Goal: Task Accomplishment & Management: Complete application form

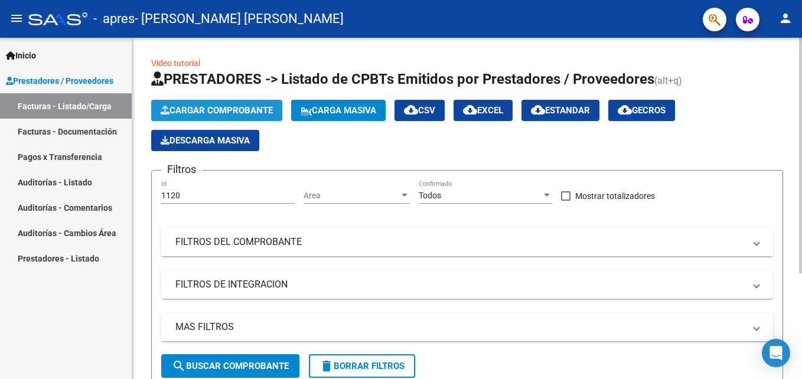
click at [197, 108] on span "Cargar Comprobante" at bounding box center [217, 110] width 112 height 11
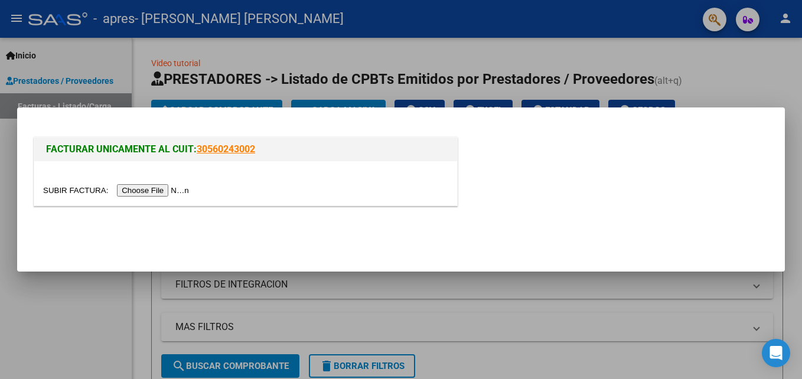
click at [145, 189] on input "file" at bounding box center [117, 190] width 149 height 12
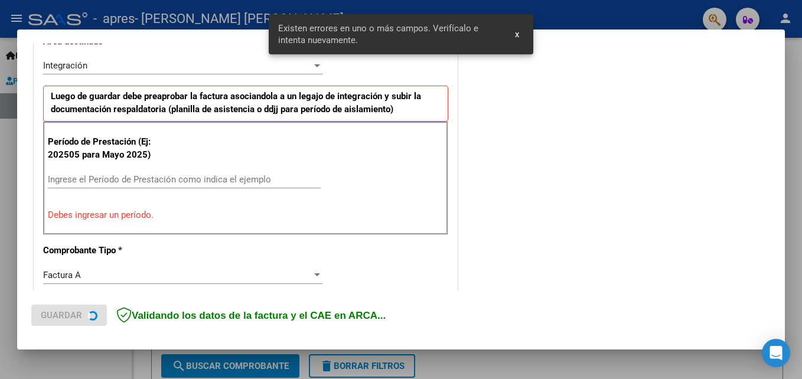
scroll to position [288, 0]
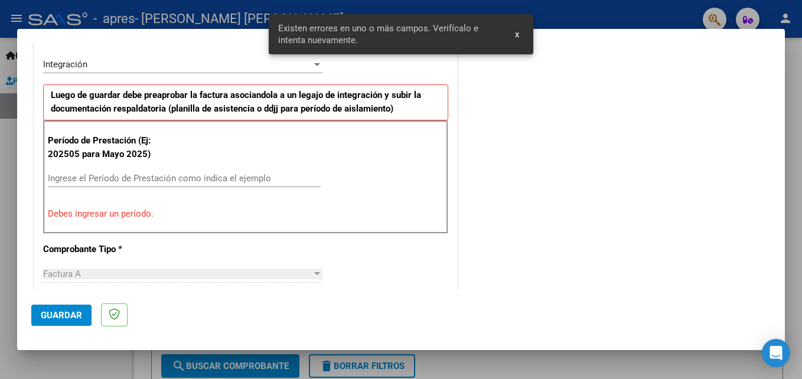
click at [132, 178] on input "Ingrese el Período de Prestación como indica el ejemplo" at bounding box center [184, 178] width 273 height 11
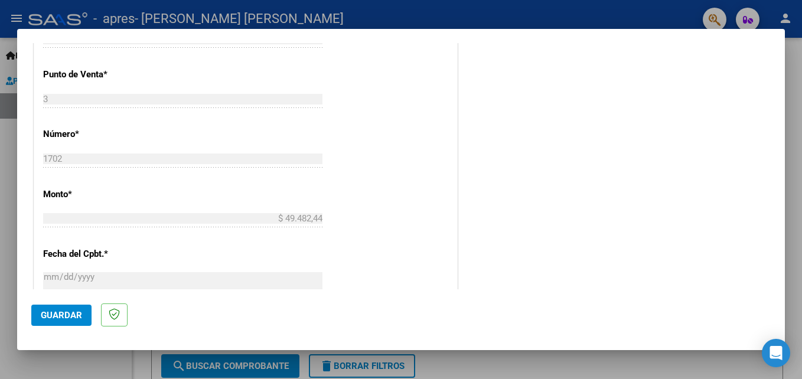
scroll to position [643, 0]
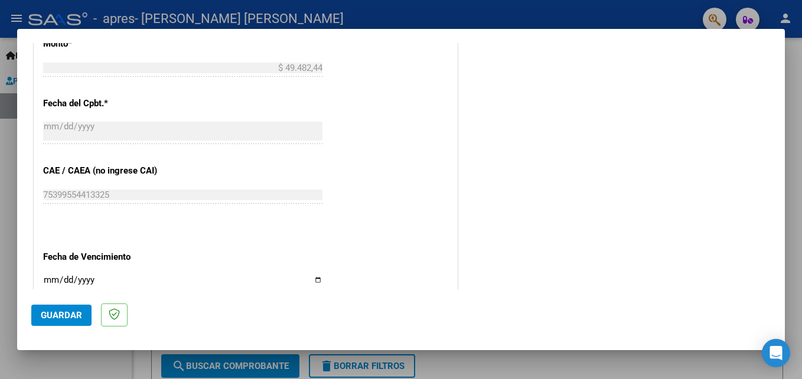
type input "202509"
click at [63, 313] on span "Guardar" at bounding box center [61, 315] width 41 height 11
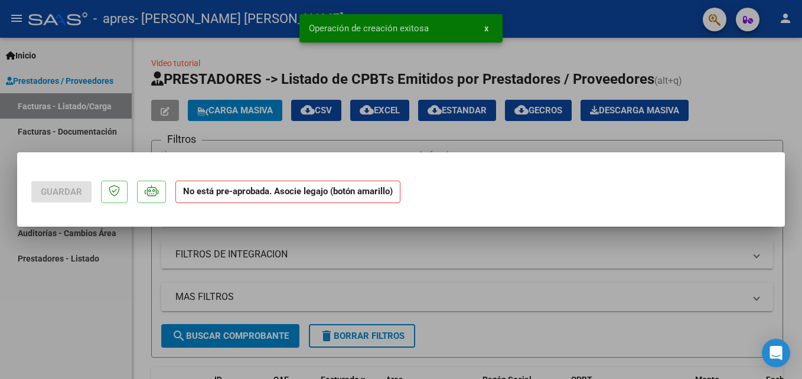
scroll to position [0, 0]
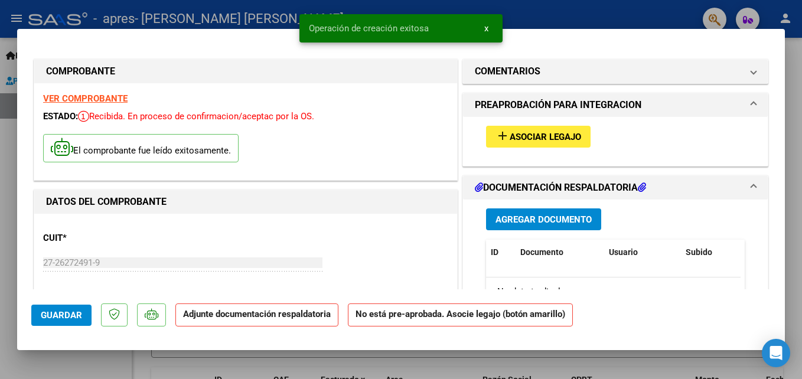
click at [496, 136] on mat-icon "add" at bounding box center [503, 136] width 14 height 14
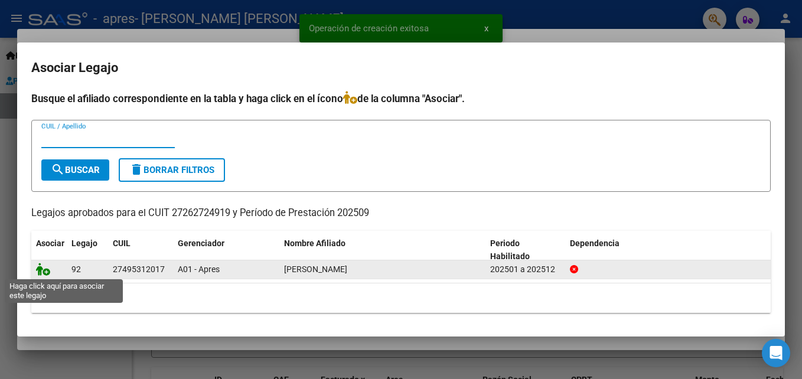
click at [47, 272] on icon at bounding box center [43, 269] width 14 height 13
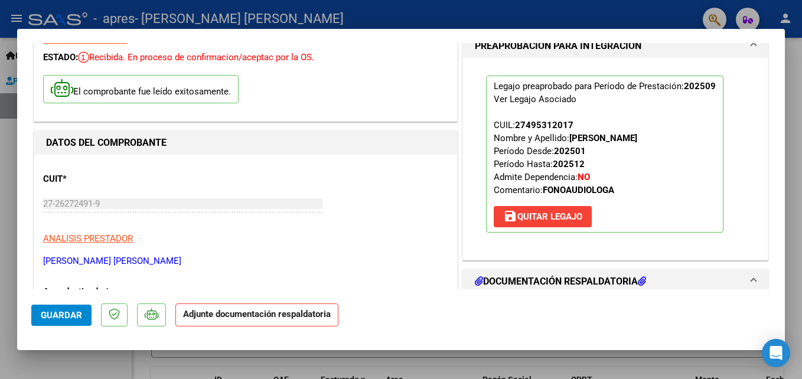
scroll to position [177, 0]
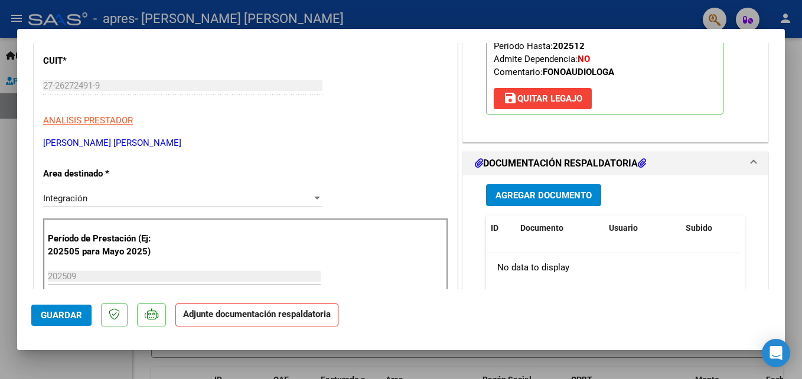
click at [537, 204] on button "Agregar Documento" at bounding box center [543, 195] width 115 height 22
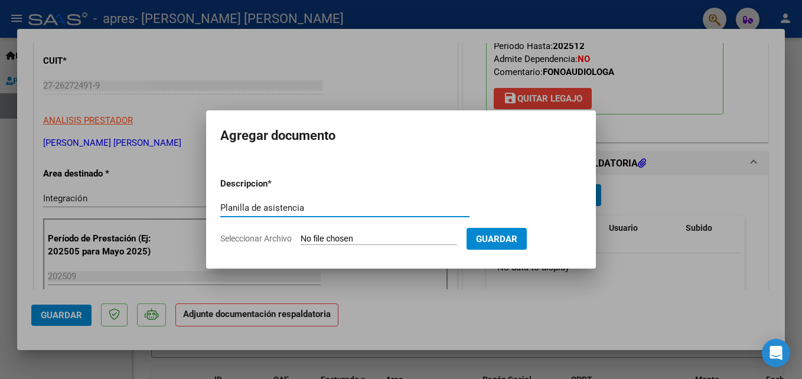
type input "Planilla de asistencia"
click at [340, 238] on input "Seleccionar Archivo" at bounding box center [379, 239] width 157 height 11
type input "C:\fakepath\Quiroz FONO Septiembre.pdf"
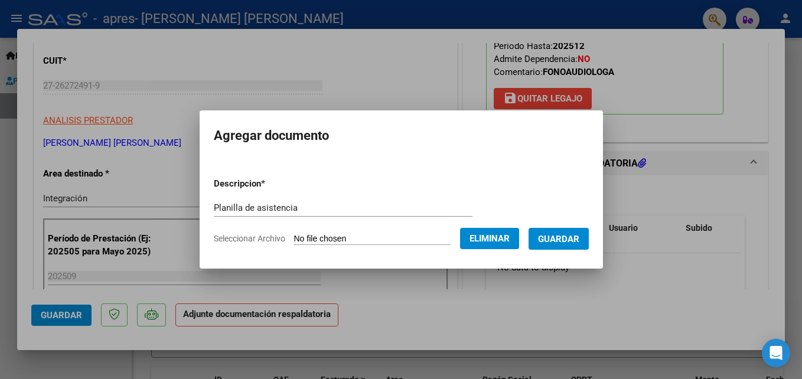
click at [576, 245] on span "Guardar" at bounding box center [558, 239] width 41 height 11
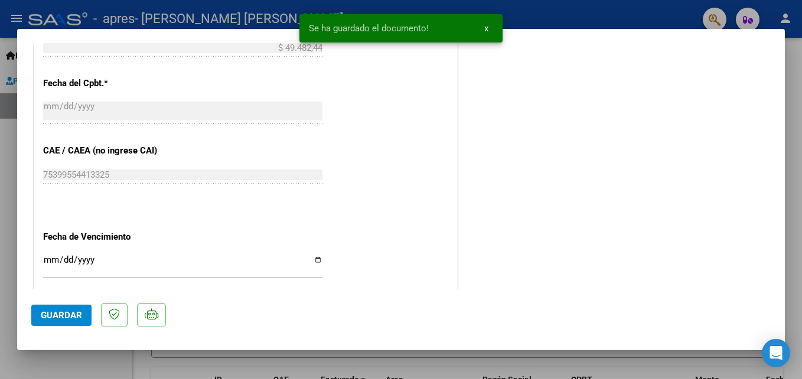
scroll to position [811, 0]
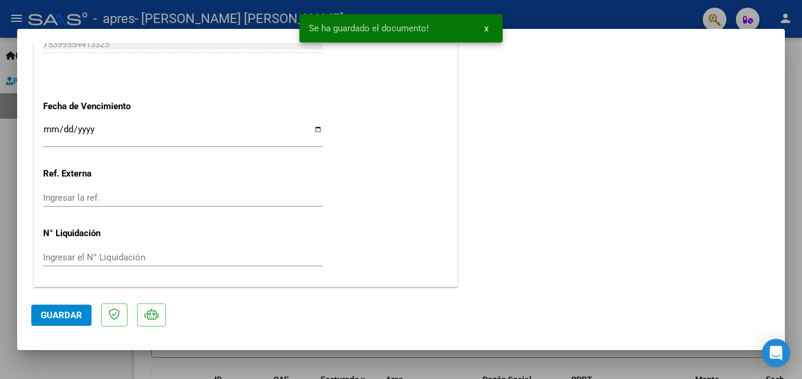
click at [57, 320] on span "Guardar" at bounding box center [61, 315] width 41 height 11
click at [487, 21] on button "x" at bounding box center [486, 28] width 23 height 21
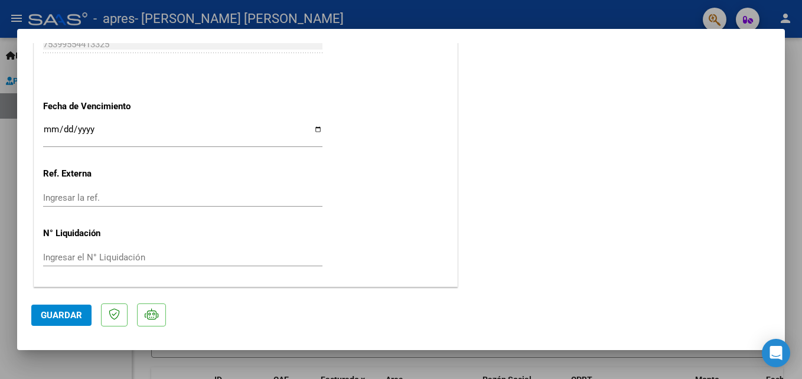
type input "$ 0,00"
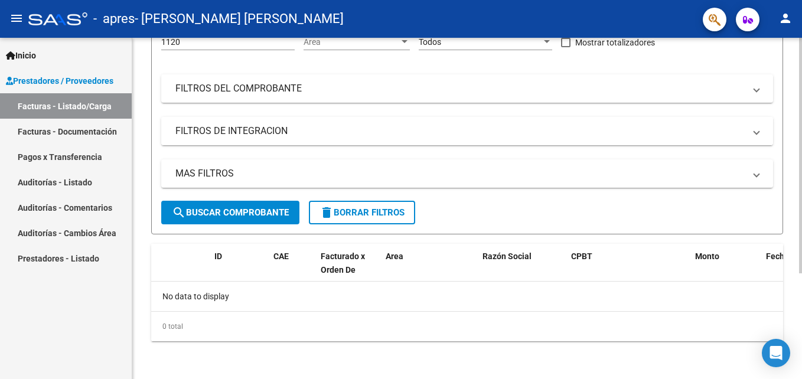
scroll to position [35, 0]
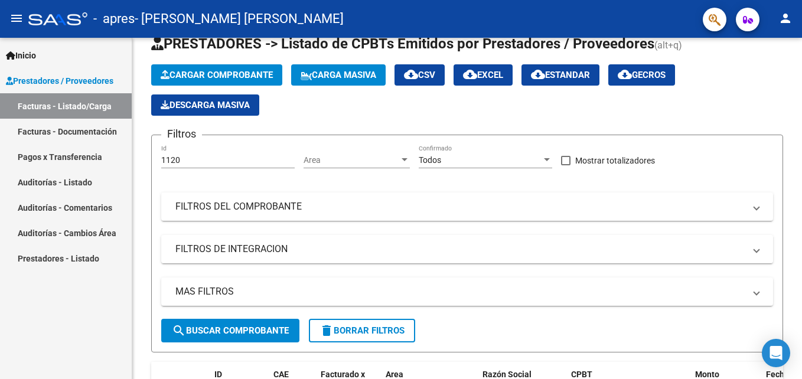
click at [71, 128] on link "Facturas - Documentación" at bounding box center [66, 131] width 132 height 25
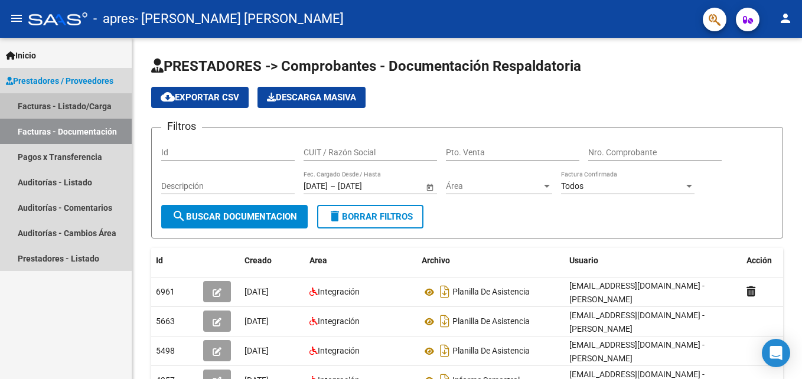
click at [54, 103] on link "Facturas - Listado/Carga" at bounding box center [66, 105] width 132 height 25
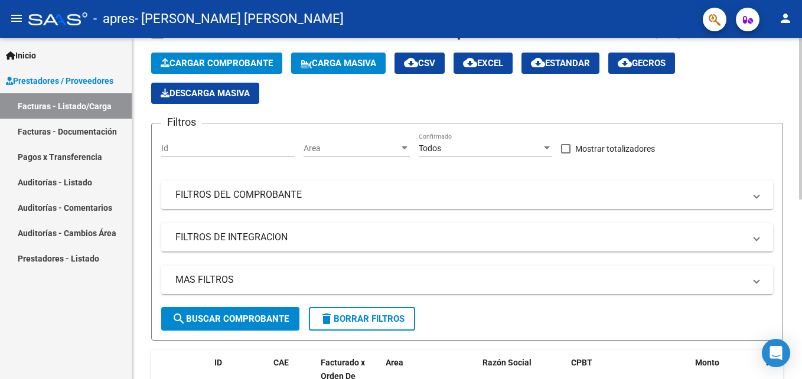
click at [801, 115] on html "menu - apres - CABRERA ELIANA VALERIA person Inicio Instructivos Contacto OS Pr…" at bounding box center [401, 189] width 802 height 379
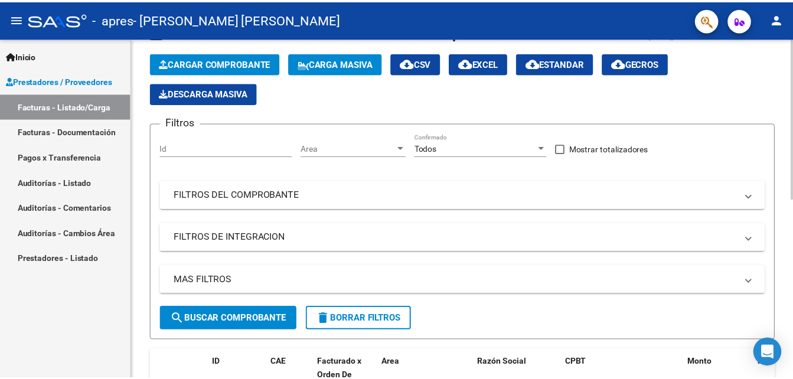
scroll to position [2, 0]
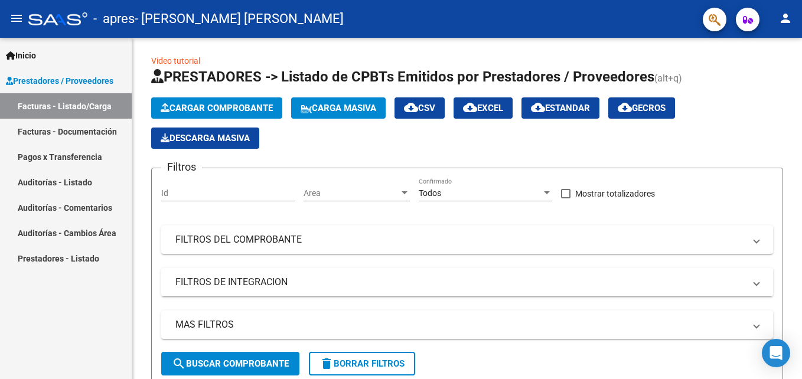
click at [787, 26] on button "person" at bounding box center [786, 19] width 24 height 24
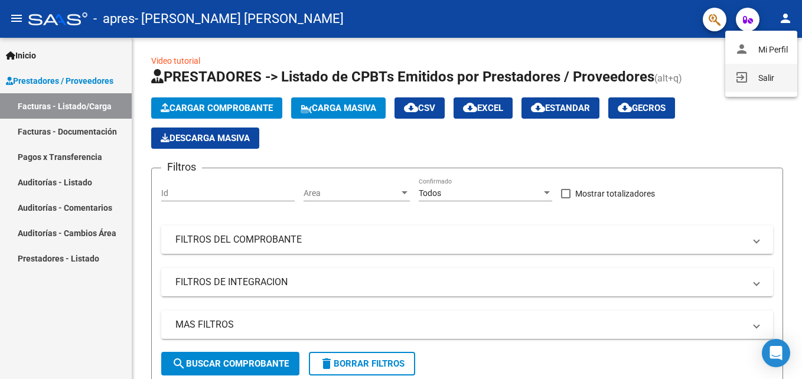
click at [759, 84] on button "exit_to_app Salir" at bounding box center [761, 78] width 72 height 28
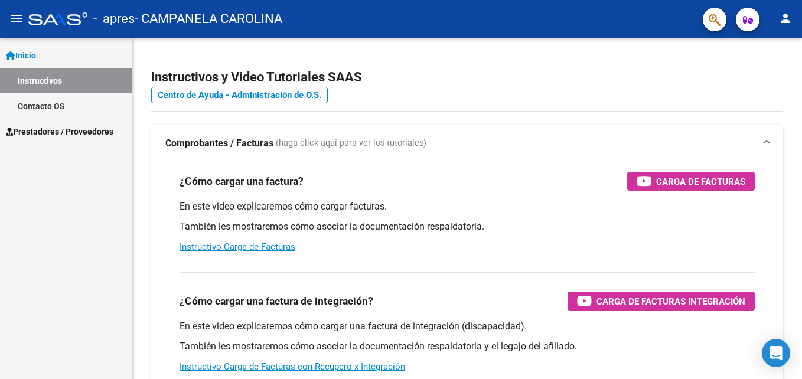
drag, startPoint x: 45, startPoint y: 129, endPoint x: 136, endPoint y: 155, distance: 94.6
click at [45, 129] on span "Prestadores / Proveedores" at bounding box center [59, 131] width 107 height 13
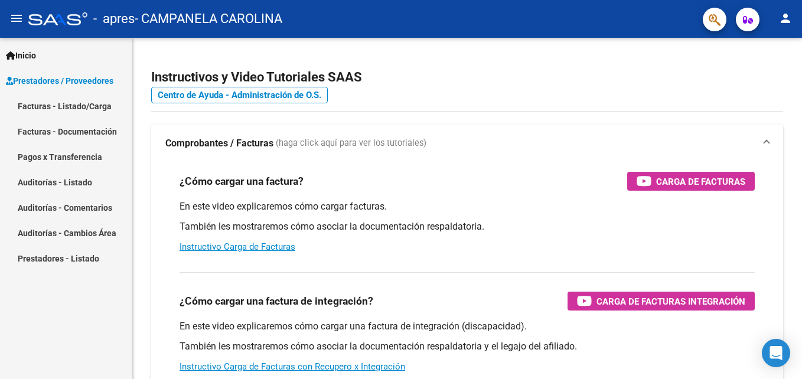
click at [74, 109] on link "Facturas - Listado/Carga" at bounding box center [66, 105] width 132 height 25
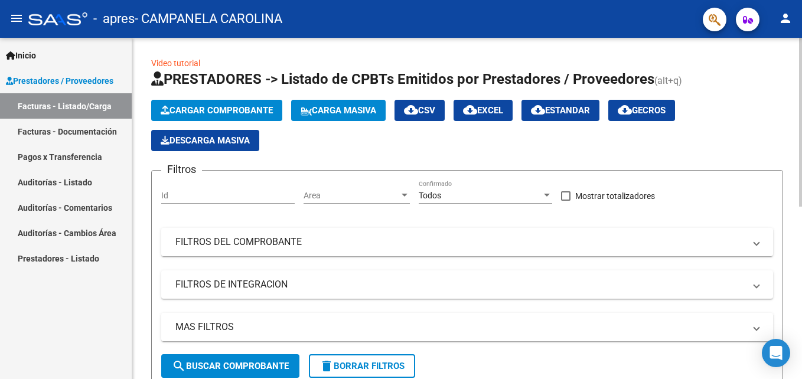
click at [187, 111] on span "Cargar Comprobante" at bounding box center [217, 110] width 112 height 11
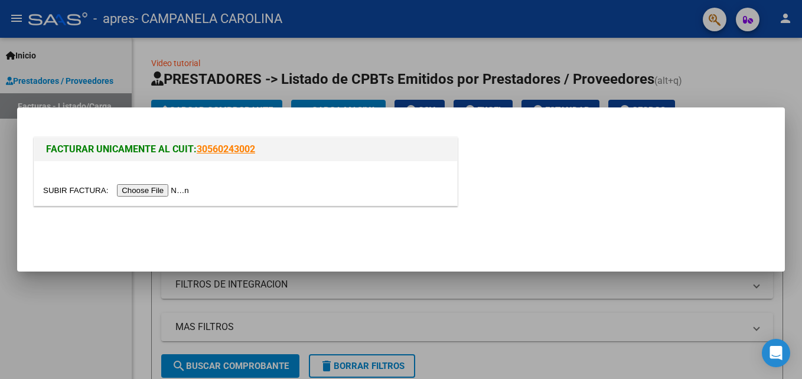
click at [137, 188] on input "file" at bounding box center [117, 190] width 149 height 12
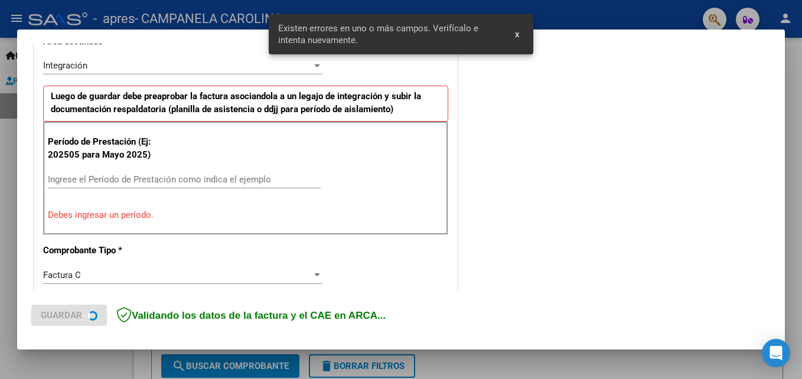
scroll to position [288, 0]
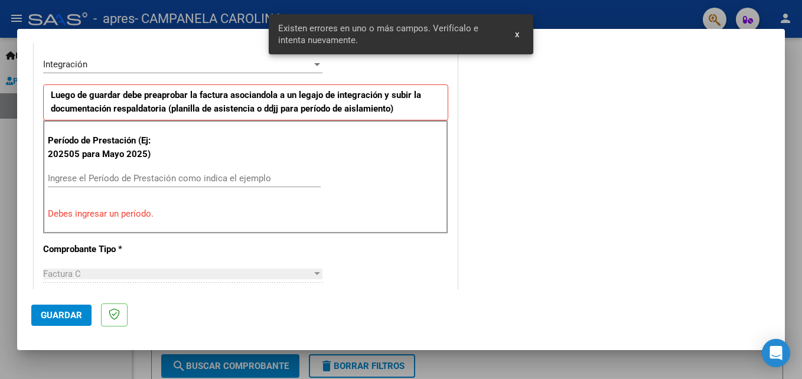
click at [70, 176] on input "Ingrese el Período de Prestación como indica el ejemplo" at bounding box center [184, 178] width 273 height 11
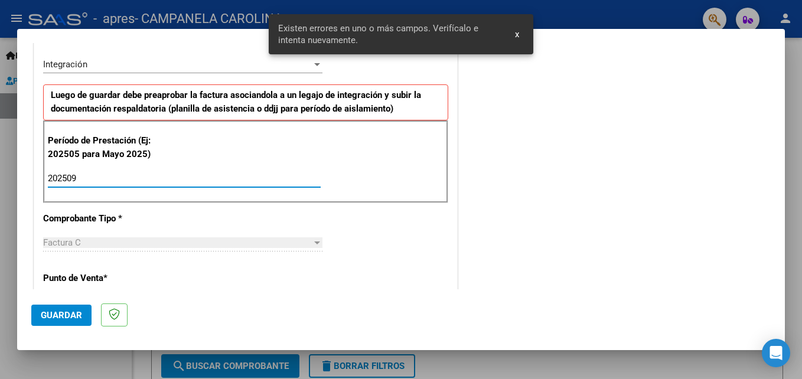
type input "202509"
click at [65, 318] on span "Guardar" at bounding box center [61, 315] width 41 height 11
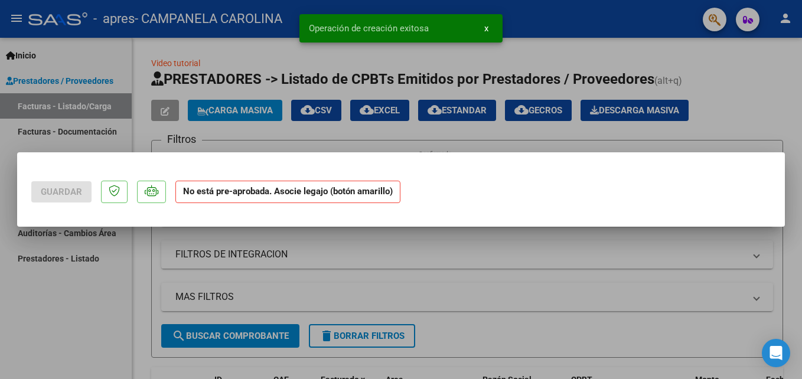
scroll to position [0, 0]
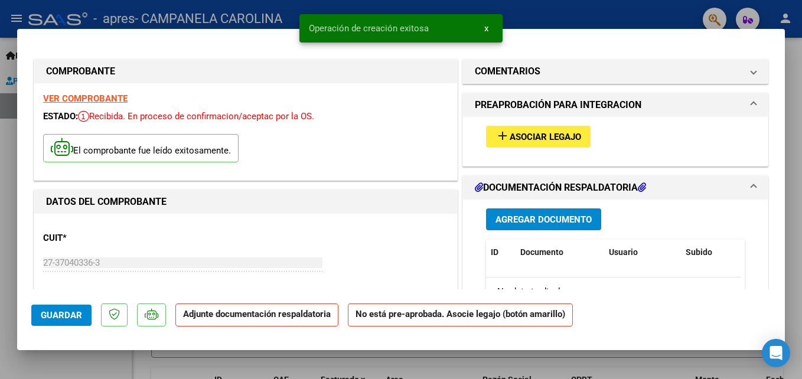
click at [524, 135] on span "Asociar Legajo" at bounding box center [545, 137] width 71 height 11
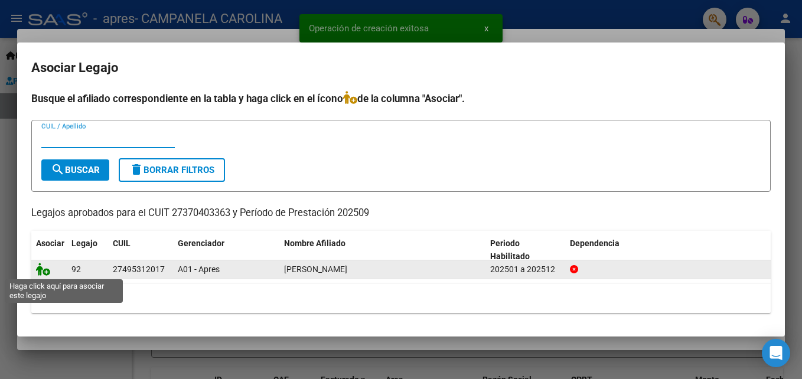
click at [45, 272] on icon at bounding box center [43, 269] width 14 height 13
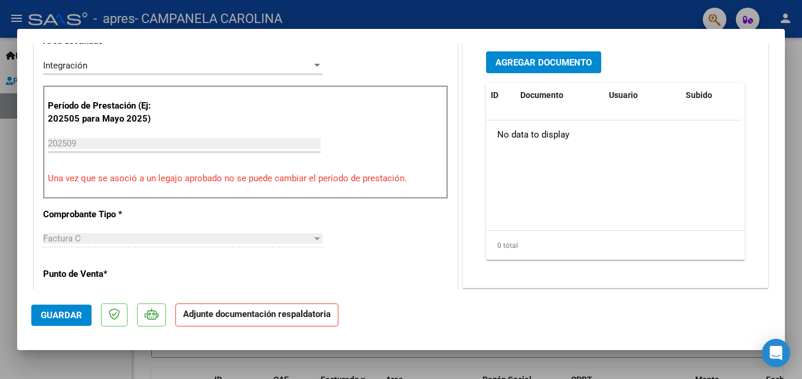
scroll to position [216, 0]
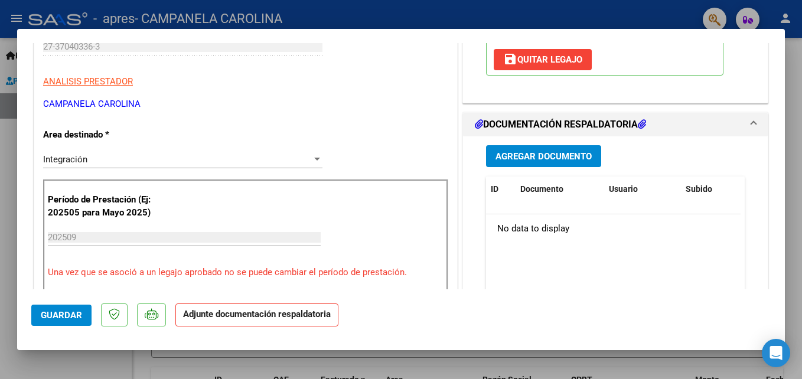
click at [558, 154] on span "Agregar Documento" at bounding box center [544, 156] width 96 height 11
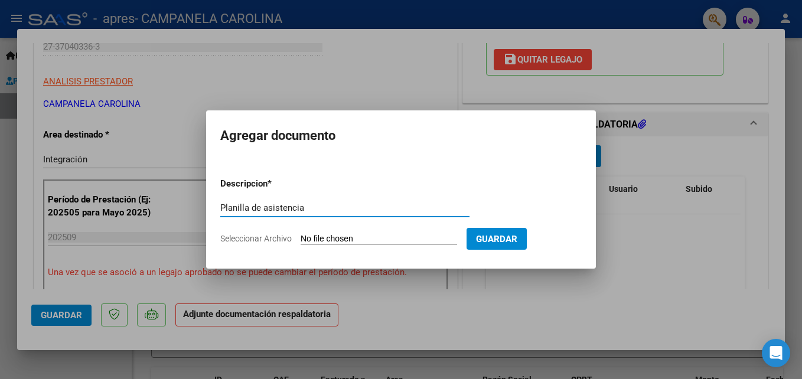
type input "Planilla de asistencia"
click at [340, 240] on input "Seleccionar Archivo" at bounding box center [379, 239] width 157 height 11
type input "C:\fakepath\[PERSON_NAME] PS Septiembre.pdf"
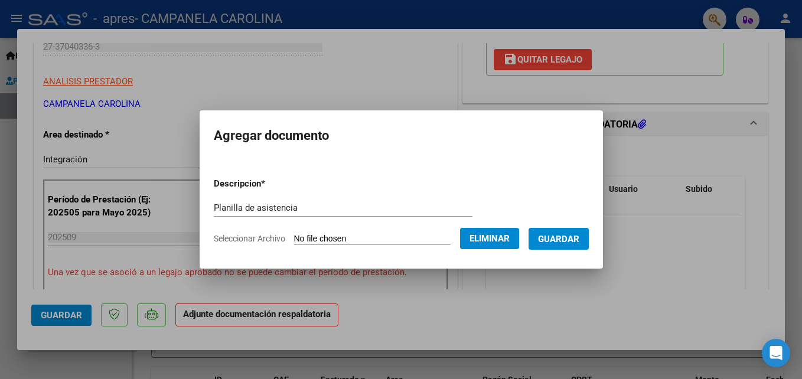
click at [572, 243] on span "Guardar" at bounding box center [558, 239] width 41 height 11
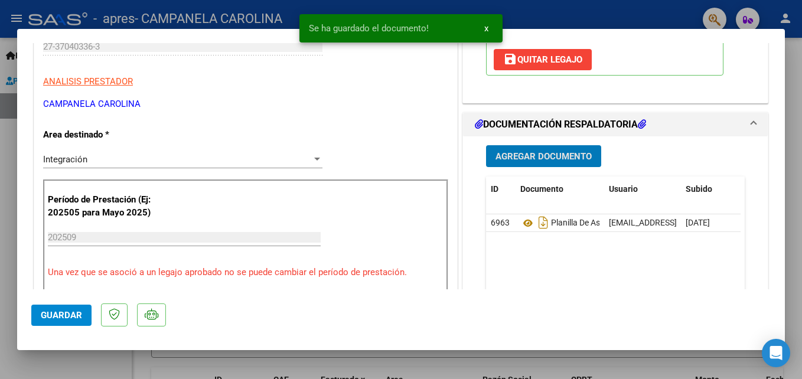
click at [58, 317] on span "Guardar" at bounding box center [61, 315] width 41 height 11
click at [486, 30] on span "x" at bounding box center [486, 28] width 4 height 11
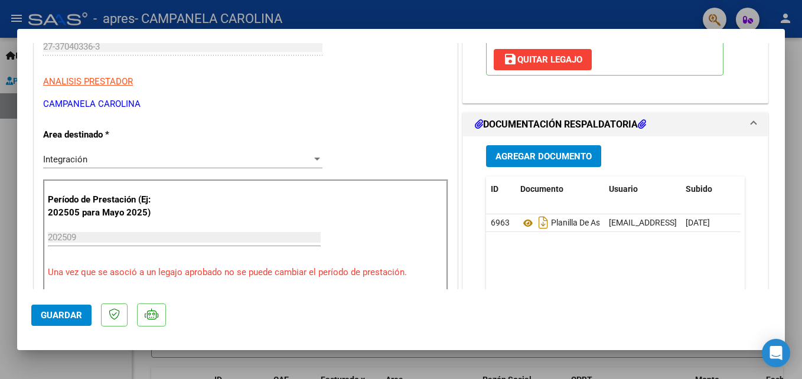
type input "$ 0,00"
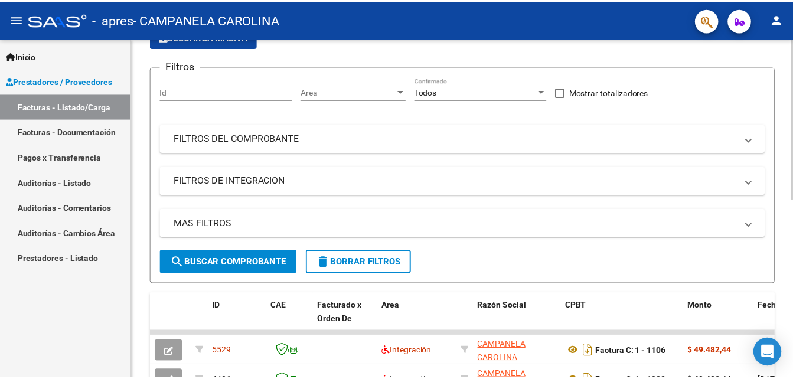
scroll to position [118, 0]
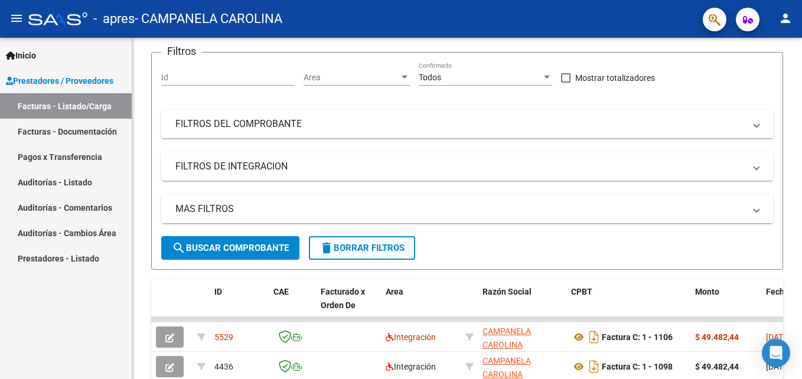
click at [787, 16] on mat-icon "person" at bounding box center [785, 18] width 14 height 14
click at [751, 83] on button "exit_to_app Salir" at bounding box center [761, 78] width 72 height 28
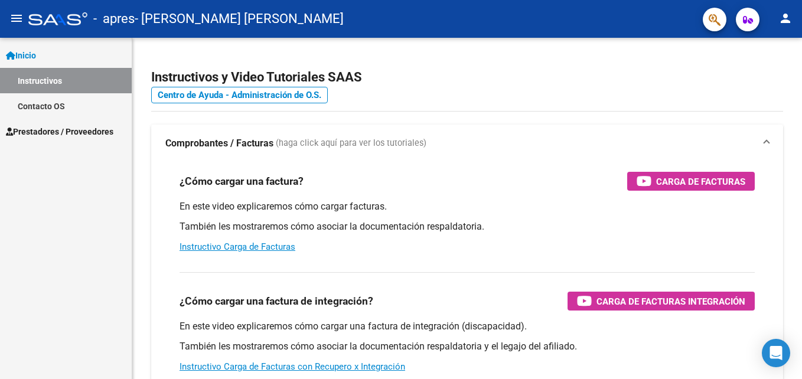
click at [51, 131] on span "Prestadores / Proveedores" at bounding box center [59, 131] width 107 height 13
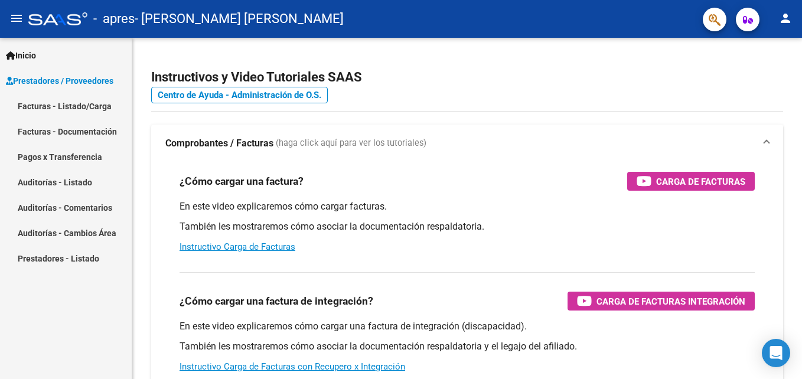
click at [60, 106] on link "Facturas - Listado/Carga" at bounding box center [66, 105] width 132 height 25
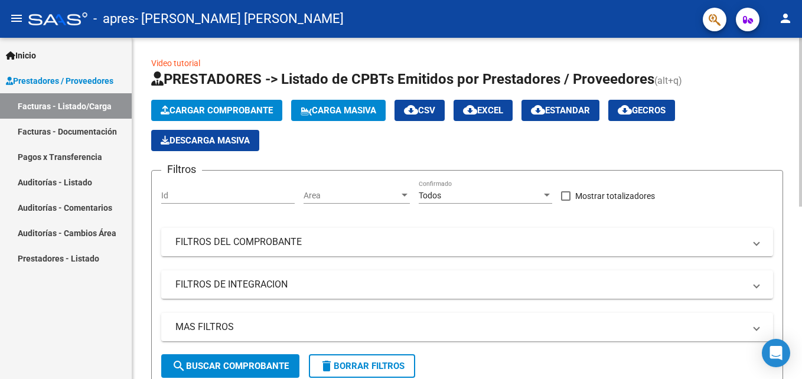
click at [194, 105] on span "Cargar Comprobante" at bounding box center [217, 110] width 112 height 11
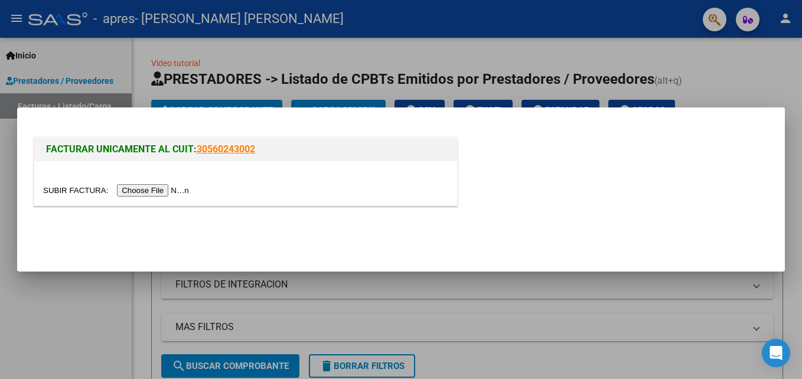
click at [165, 191] on input "file" at bounding box center [117, 190] width 149 height 12
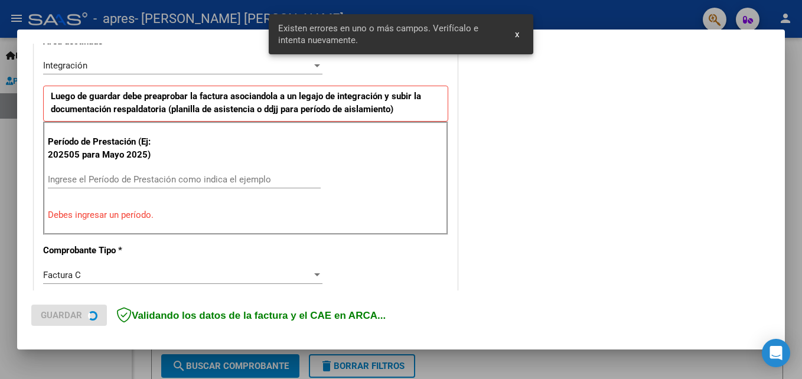
scroll to position [288, 0]
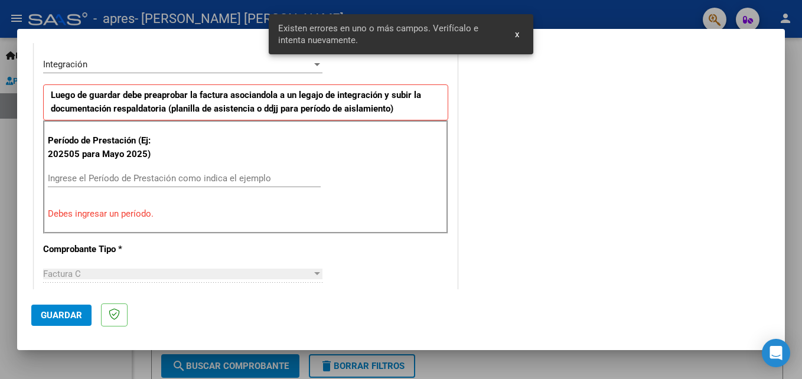
click at [113, 179] on input "Ingrese el Período de Prestación como indica el ejemplo" at bounding box center [184, 178] width 273 height 11
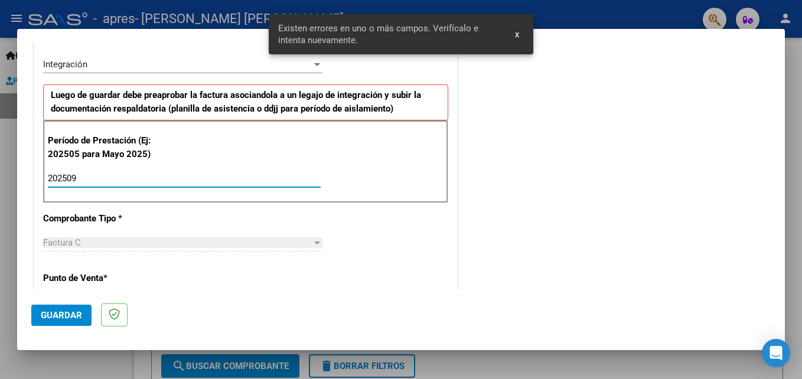
type input "202509"
click at [50, 314] on span "Guardar" at bounding box center [61, 315] width 41 height 11
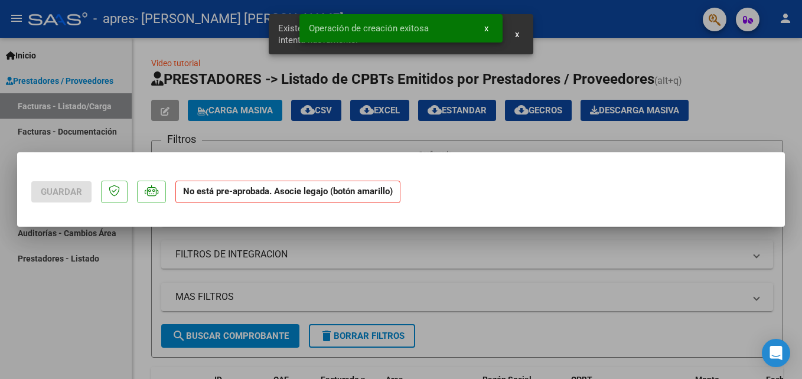
scroll to position [0, 0]
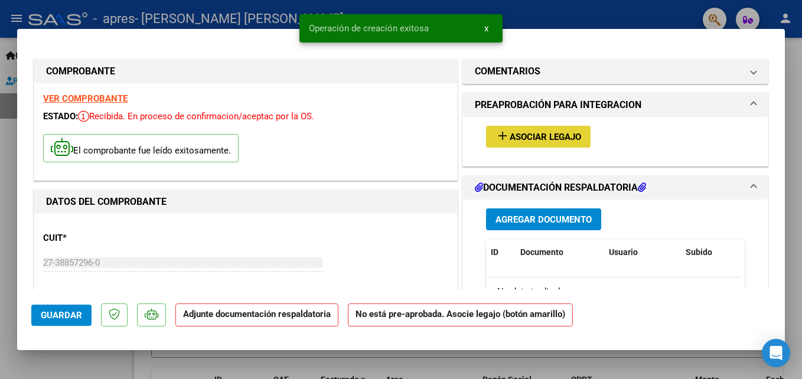
click at [520, 138] on span "Asociar Legajo" at bounding box center [545, 137] width 71 height 11
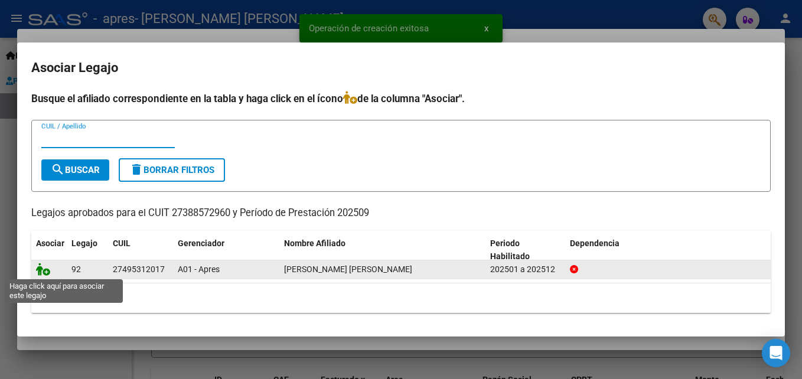
click at [48, 271] on icon at bounding box center [43, 269] width 14 height 13
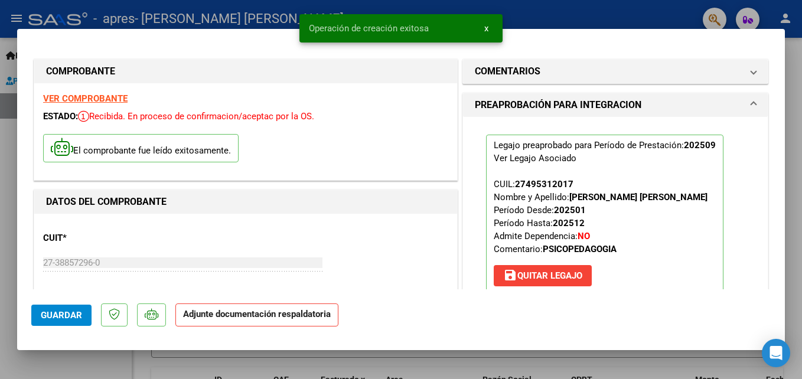
scroll to position [177, 0]
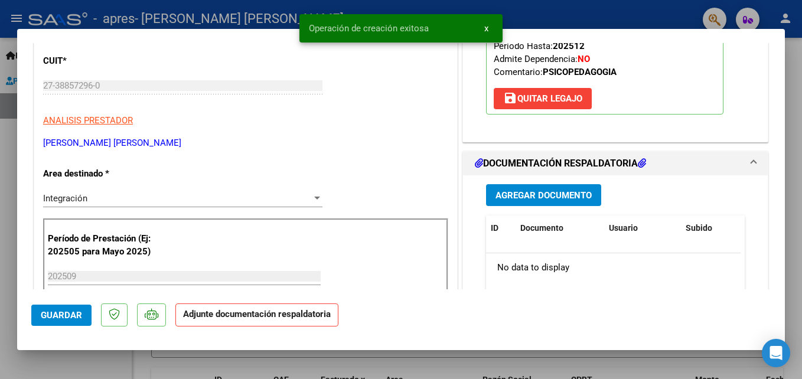
click at [543, 198] on span "Agregar Documento" at bounding box center [544, 195] width 96 height 11
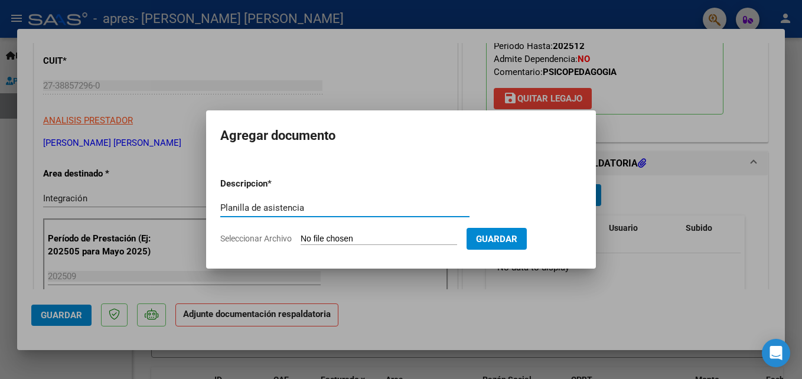
type input "Planilla de asistencia"
click at [331, 238] on input "Seleccionar Archivo" at bounding box center [379, 239] width 157 height 11
type input "C:\fakepath\Quiroz PSP Septiembre.pdf"
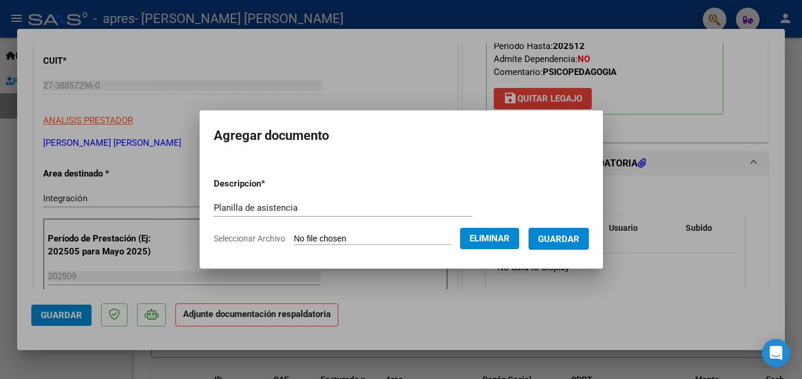
click at [579, 241] on span "Guardar" at bounding box center [558, 239] width 41 height 11
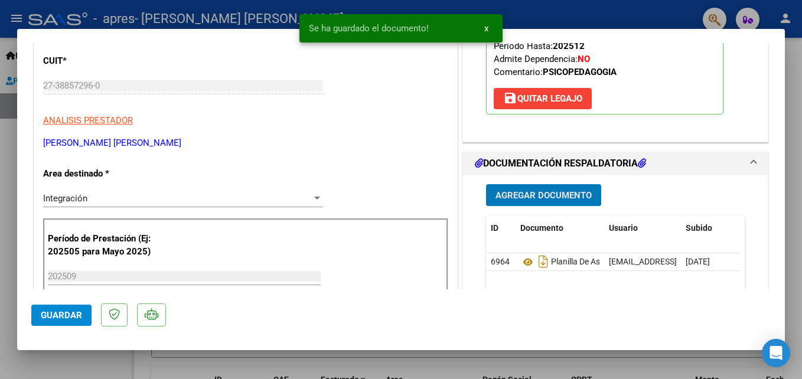
click at [65, 321] on button "Guardar" at bounding box center [61, 315] width 60 height 21
click at [488, 25] on span "x" at bounding box center [486, 28] width 4 height 11
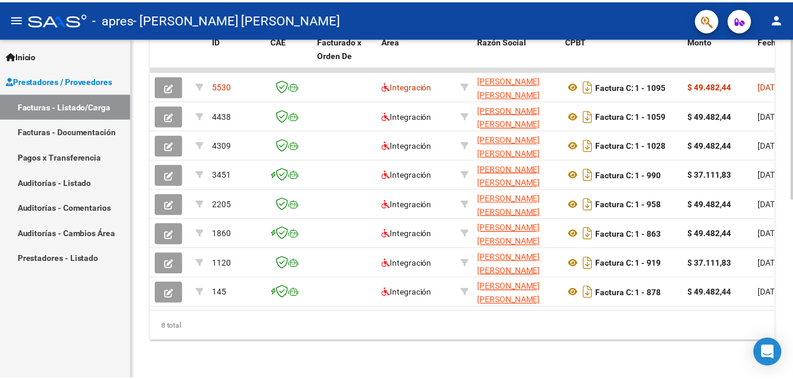
scroll to position [83, 0]
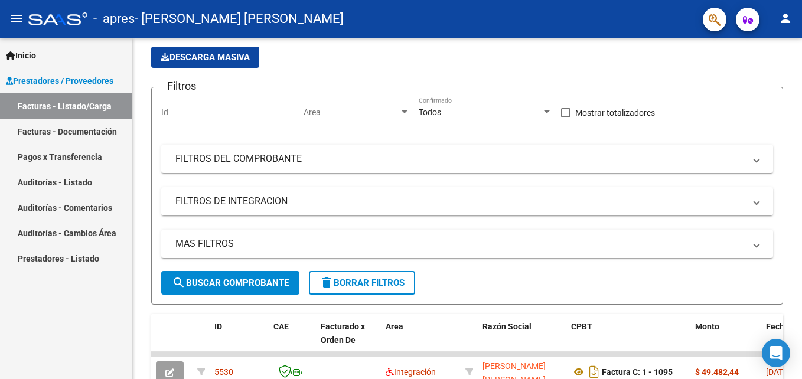
click at [786, 19] on mat-icon "person" at bounding box center [785, 18] width 14 height 14
click at [738, 85] on button "exit_to_app Salir" at bounding box center [761, 78] width 72 height 28
